Goal: Check status: Check status

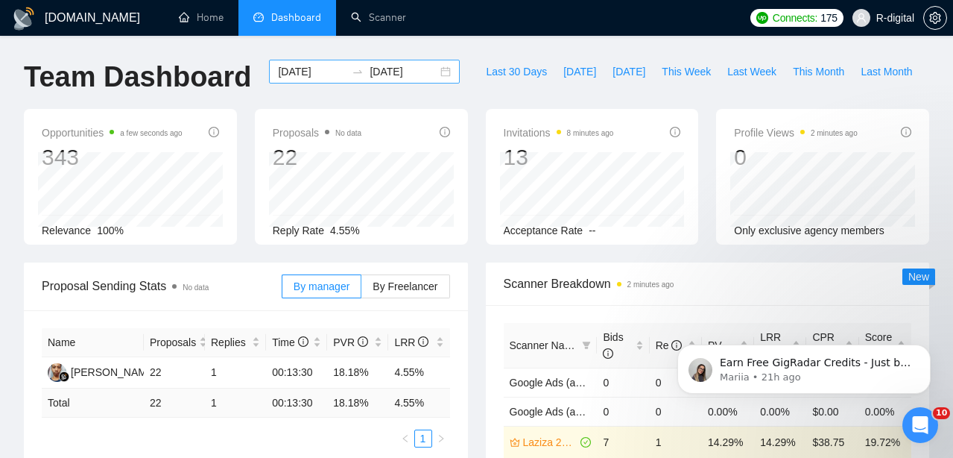
click at [431, 67] on div "[DATE] [DATE]" at bounding box center [364, 72] width 191 height 24
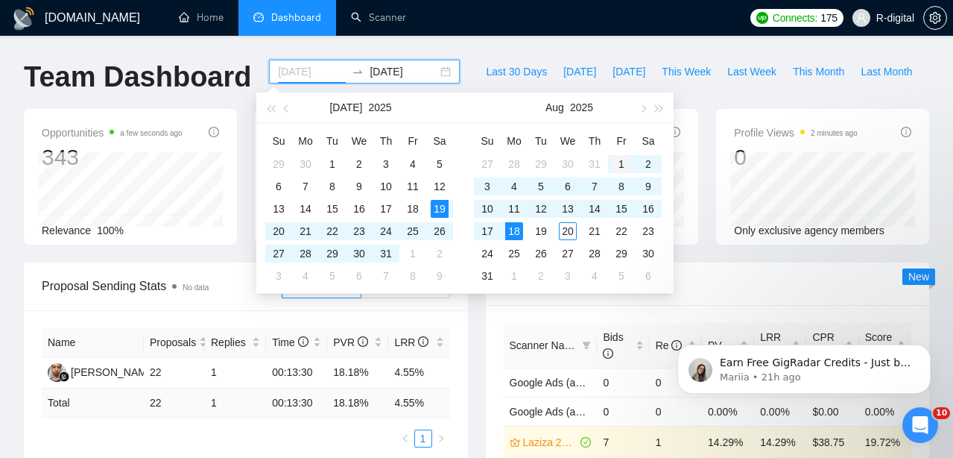
type input "[DATE]"
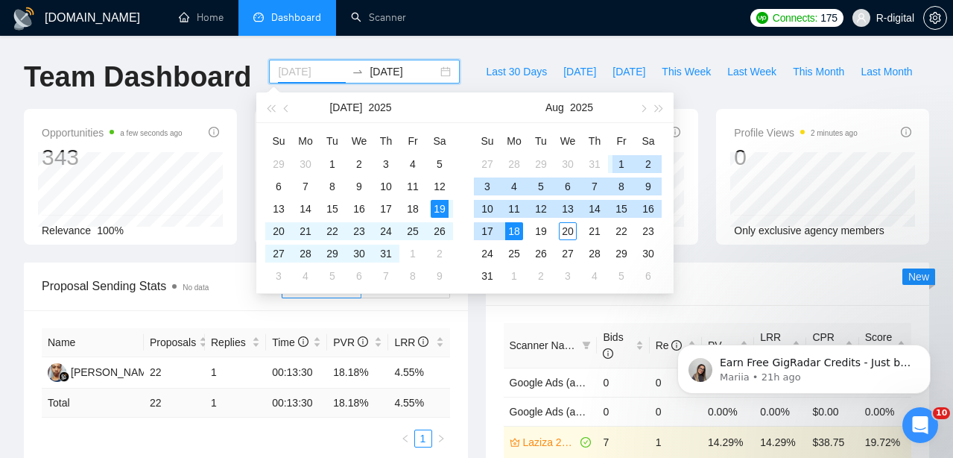
click at [622, 162] on div "1" at bounding box center [622, 164] width 18 height 18
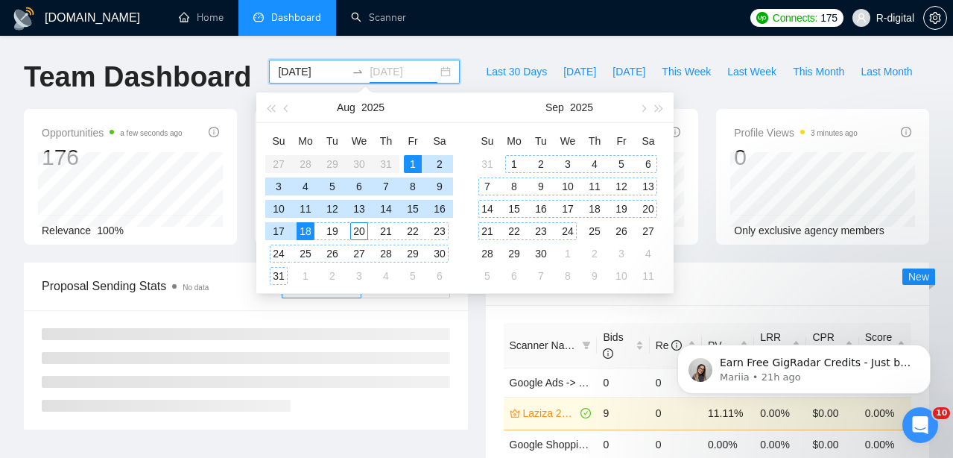
click at [566, 227] on div "24" at bounding box center [568, 231] width 18 height 18
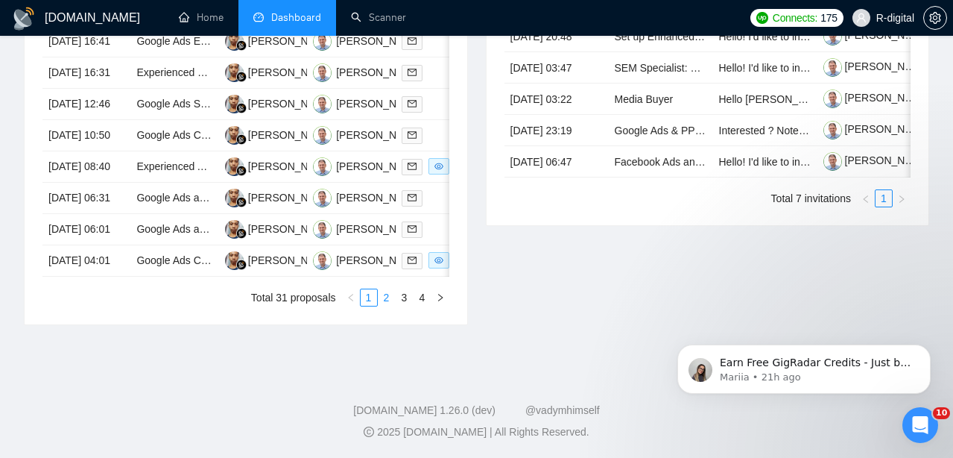
scroll to position [809, 0]
click at [388, 306] on link "2" at bounding box center [387, 297] width 16 height 16
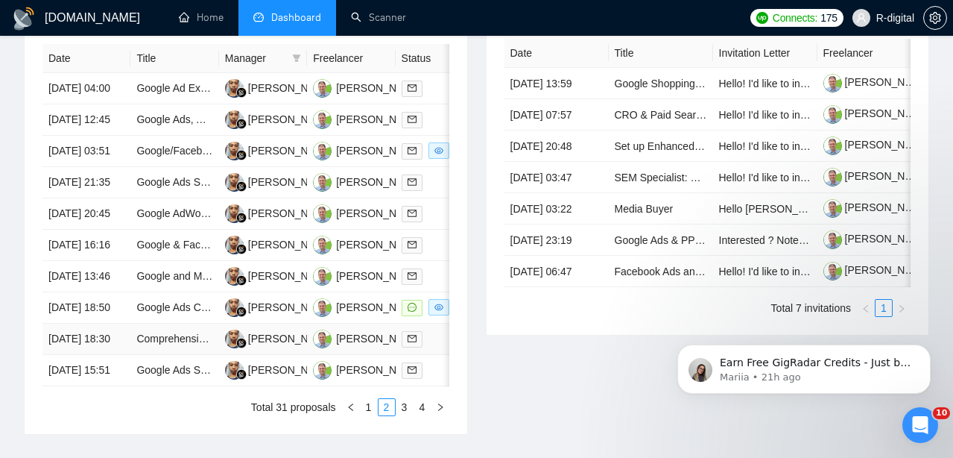
scroll to position [631, 0]
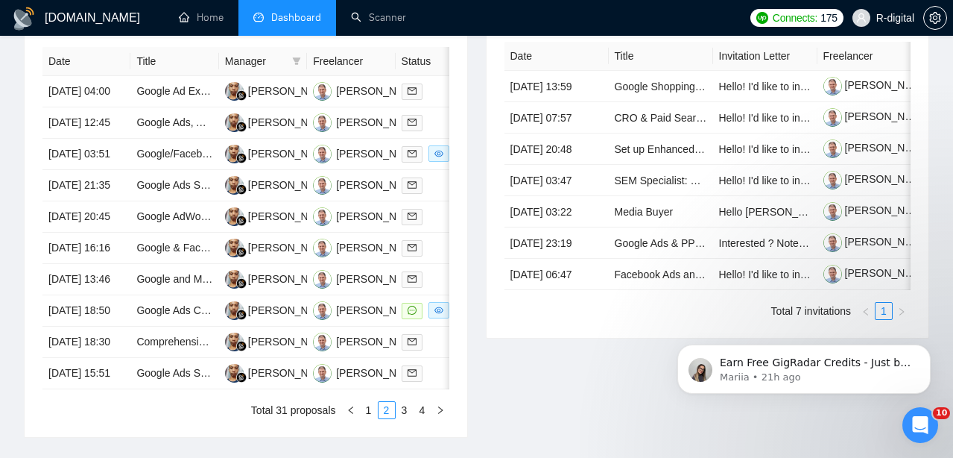
click at [315, 56] on th "Freelancer" at bounding box center [351, 61] width 88 height 29
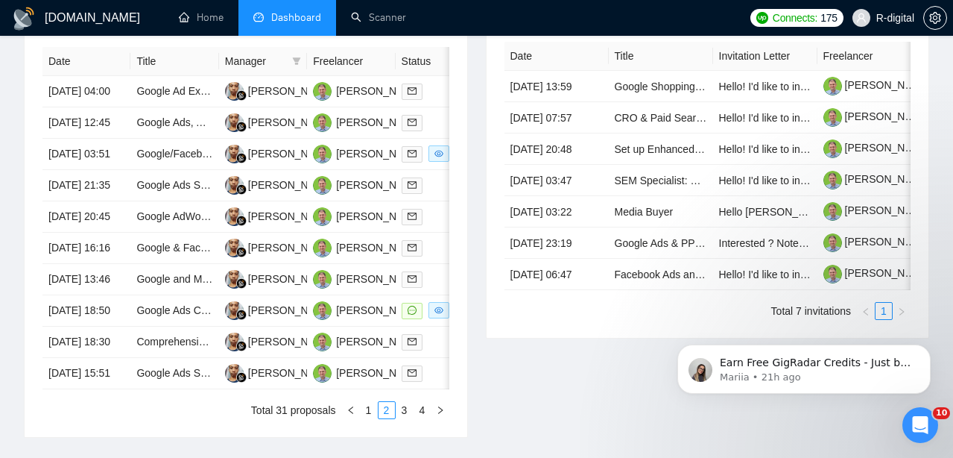
click at [314, 56] on th "Freelancer" at bounding box center [351, 61] width 88 height 29
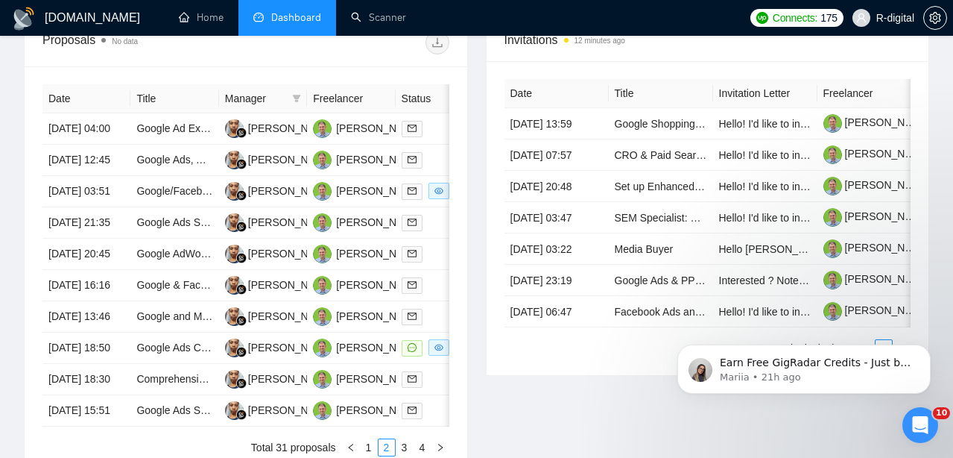
scroll to position [536, 0]
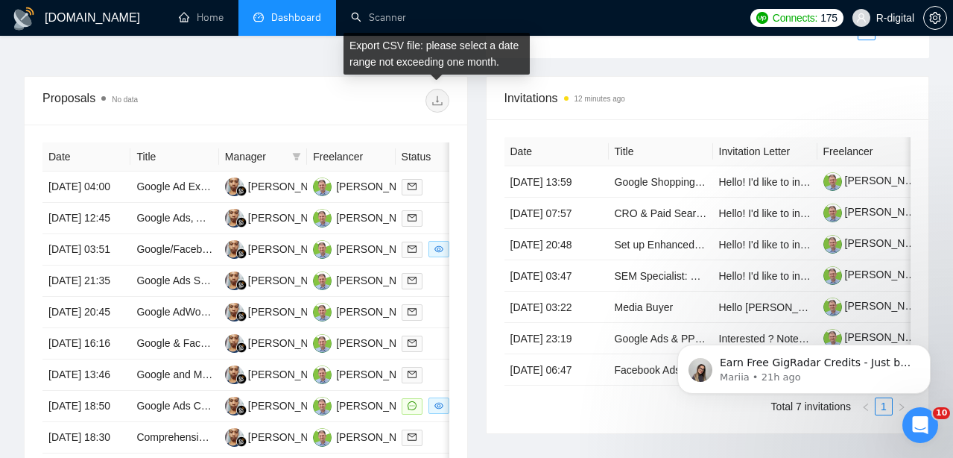
click at [429, 99] on span at bounding box center [438, 101] width 24 height 24
click at [432, 98] on span at bounding box center [438, 101] width 24 height 24
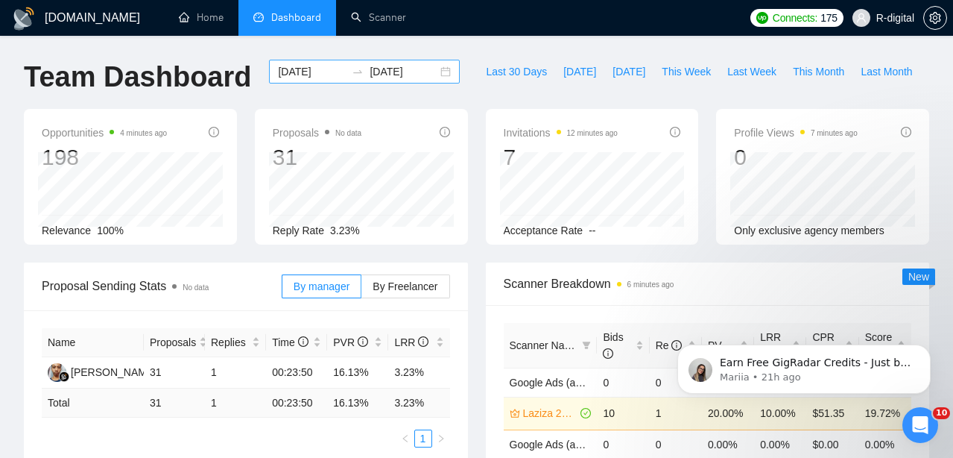
scroll to position [0, 0]
click at [400, 69] on input "[DATE]" at bounding box center [404, 71] width 68 height 16
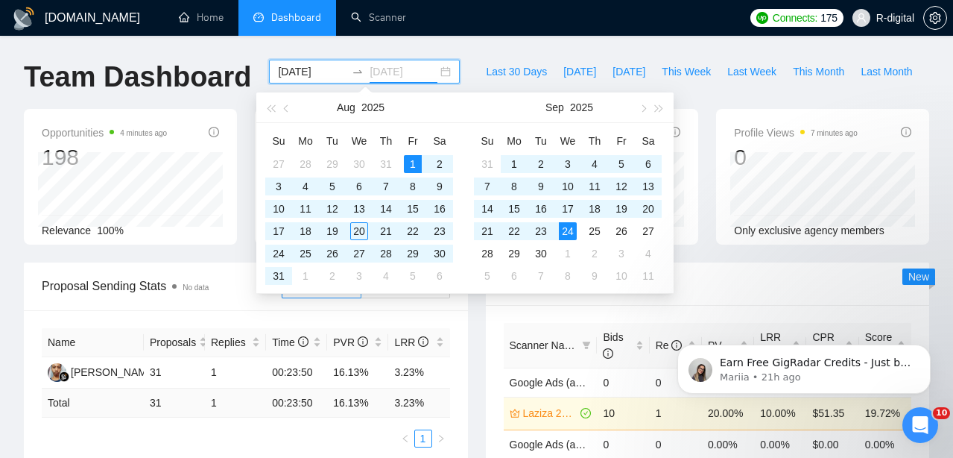
click at [412, 164] on div "1" at bounding box center [413, 164] width 18 height 18
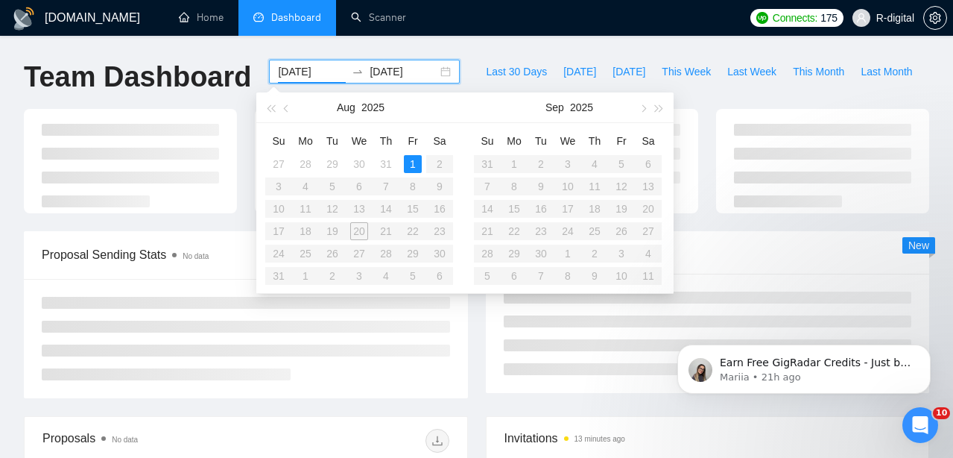
click at [282, 274] on table "Su Mo Tu We Th Fr Sa 27 28 29 30 31 1 2 3 4 5 6 7 8 9 10 11 12 13 14 15 16 17 1…" at bounding box center [359, 208] width 188 height 158
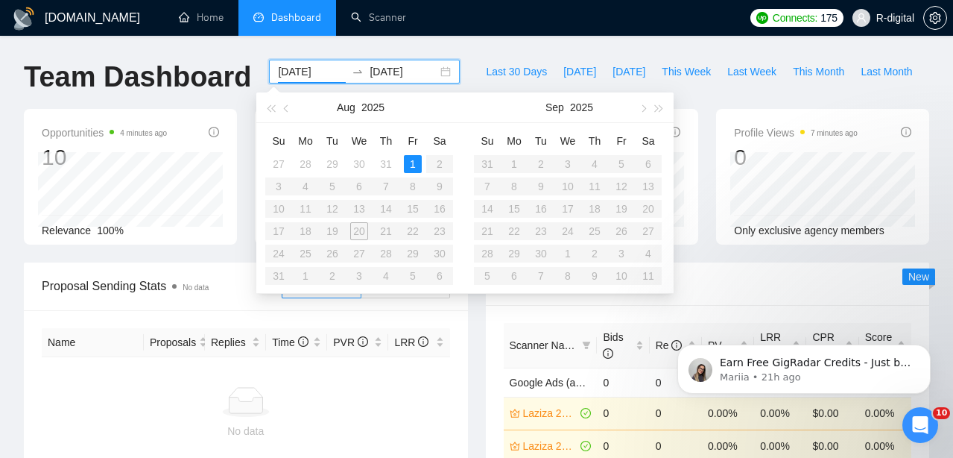
click at [390, 66] on input "[DATE]" at bounding box center [404, 71] width 68 height 16
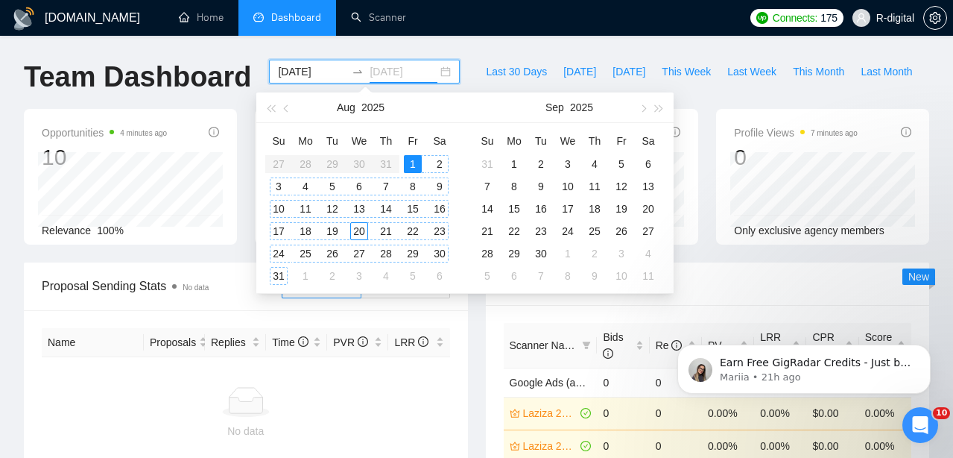
type input "[DATE]"
click at [274, 274] on div "31" at bounding box center [279, 276] width 18 height 18
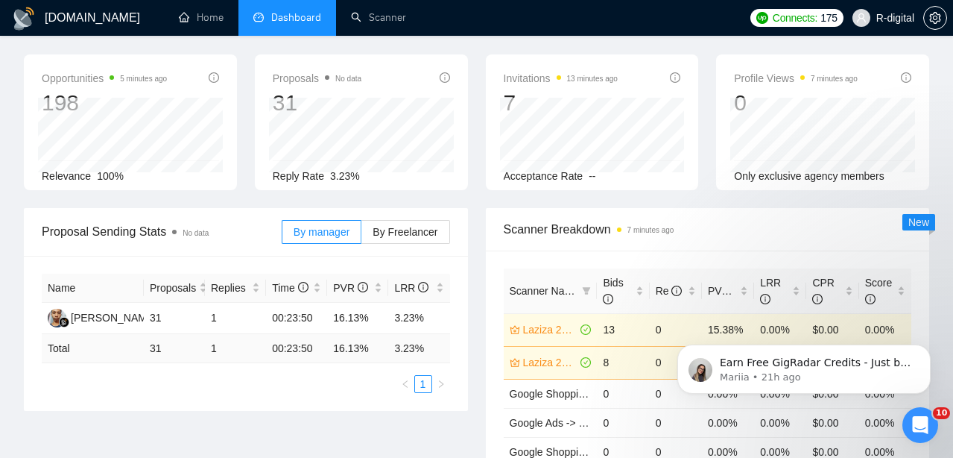
scroll to position [293, 0]
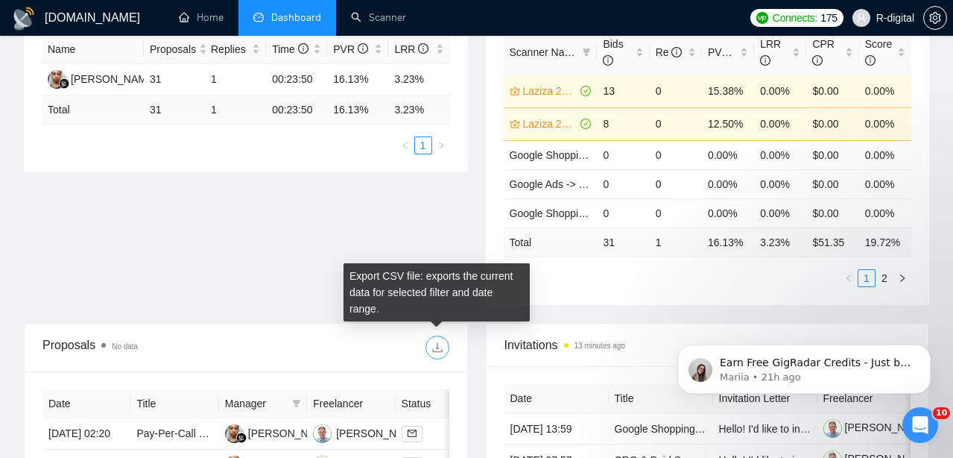
click at [439, 346] on icon "download" at bounding box center [438, 347] width 12 height 12
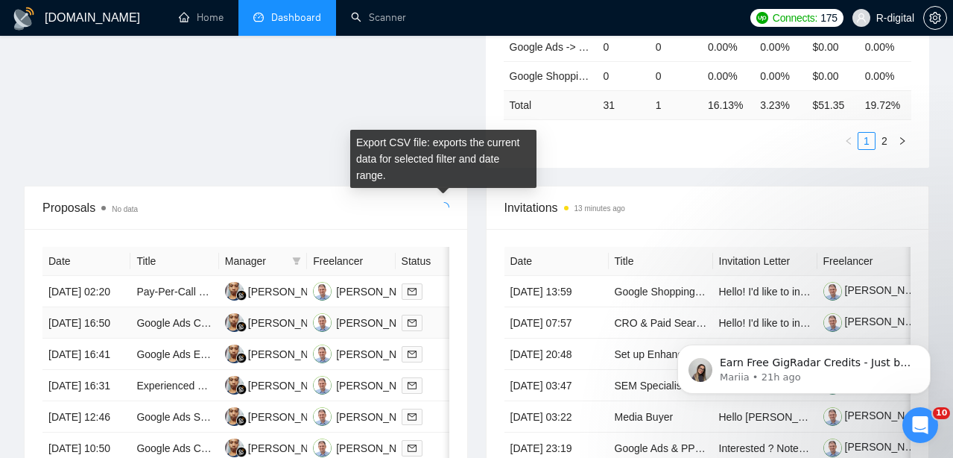
scroll to position [432, 0]
